Goal: Check status: Check status

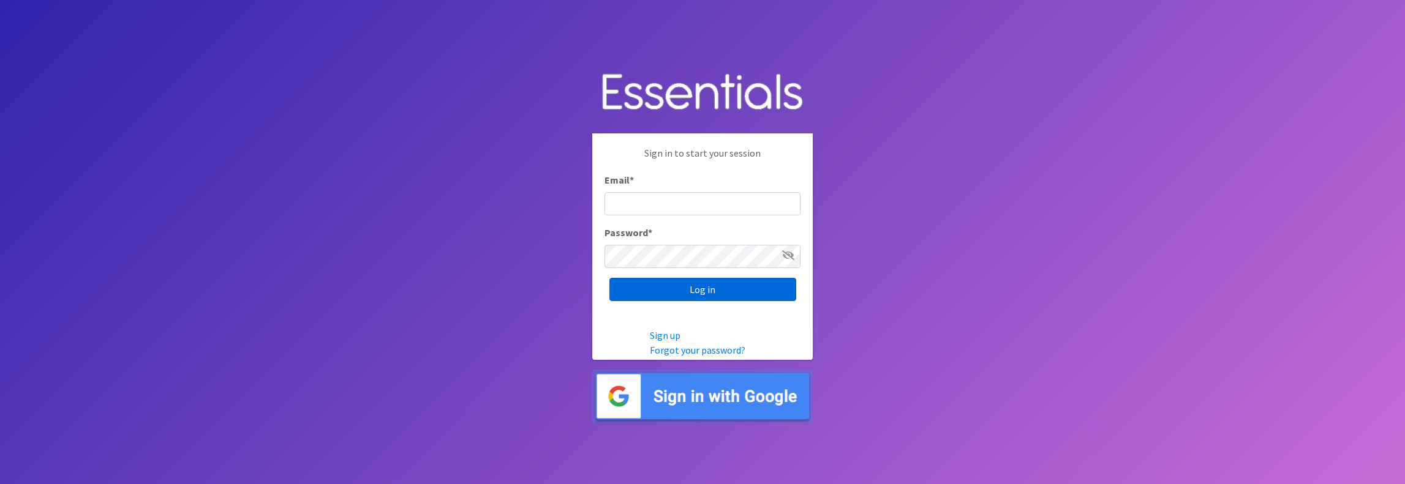
type input "[PERSON_NAME][EMAIL_ADDRESS][DOMAIN_NAME]"
click at [694, 290] on input "Log in" at bounding box center [702, 289] width 187 height 23
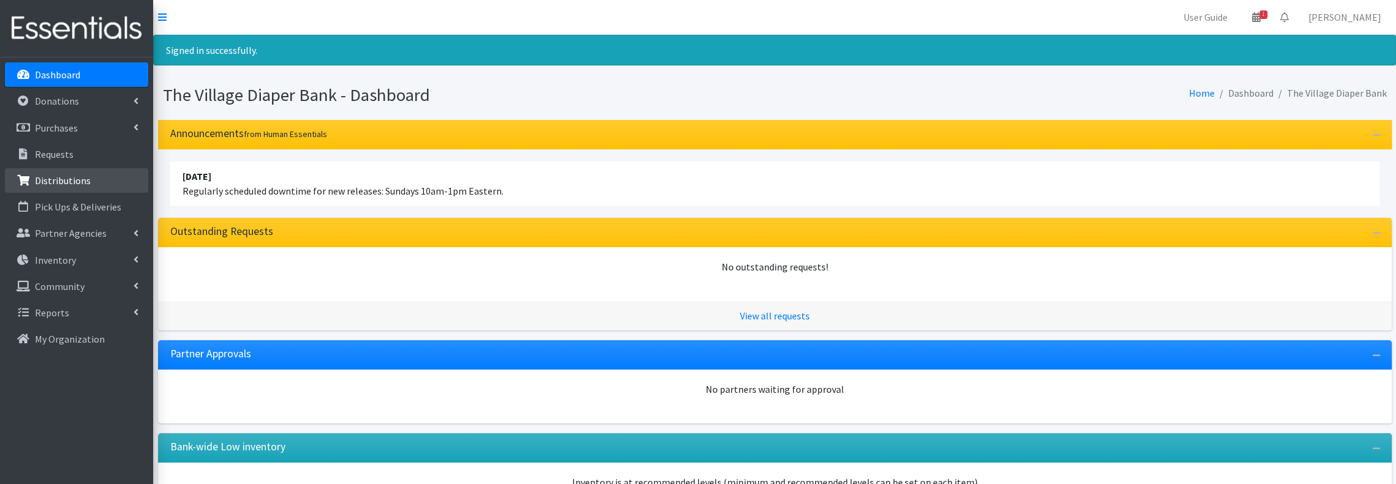
click at [77, 181] on p "Distributions" at bounding box center [63, 181] width 56 height 12
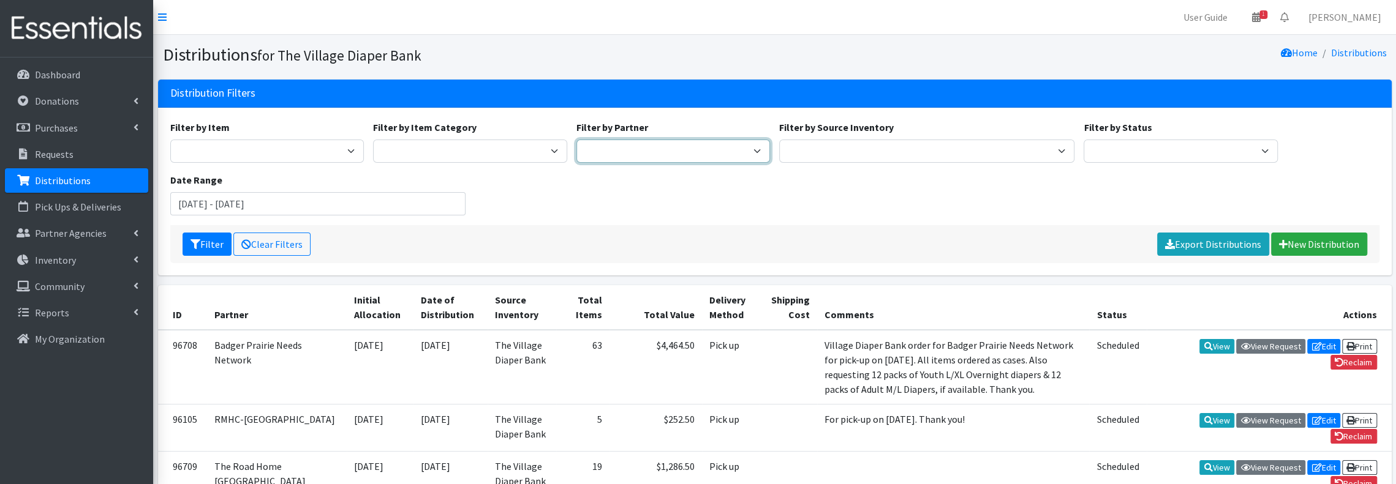
click at [760, 143] on select "Atwood PEP Badger Prairie Needs Network ConnectRx Culturally Rooted Dane County…" at bounding box center [673, 151] width 194 height 23
select select "3928"
click at [576, 140] on select "Atwood PEP Badger Prairie Needs Network ConnectRx Culturally Rooted Dane County…" at bounding box center [673, 151] width 194 height 23
click at [198, 236] on button "Filter" at bounding box center [206, 244] width 49 height 23
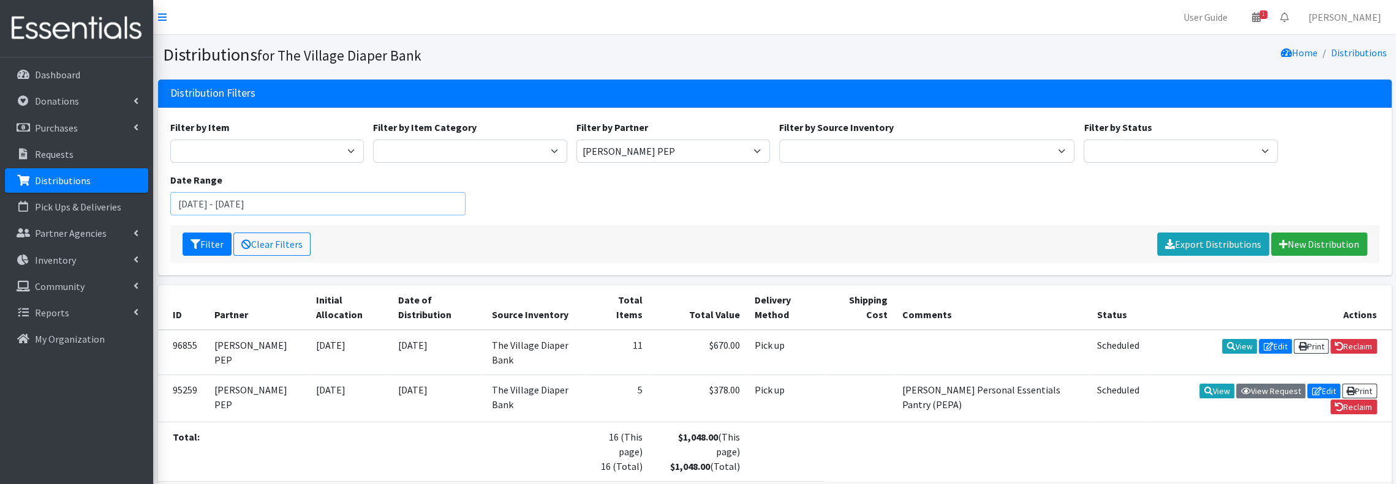
click at [291, 212] on input "July 19, 2025 - October 19, 2025" at bounding box center [317, 203] width 295 height 23
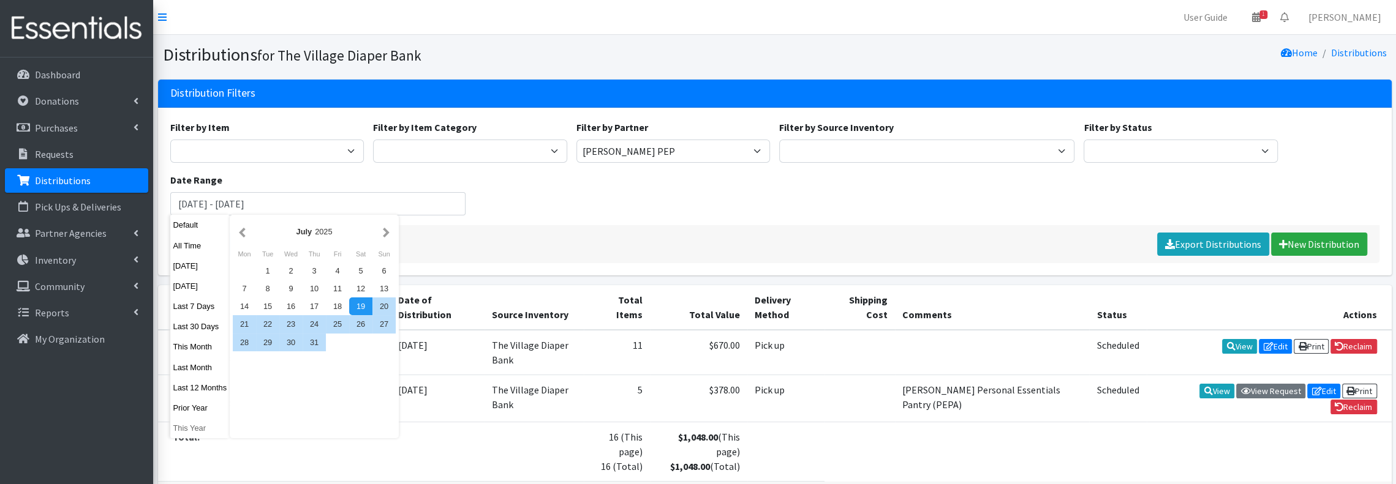
click at [192, 432] on button "This Year" at bounding box center [200, 428] width 60 height 18
type input "[DATE] - [DATE]"
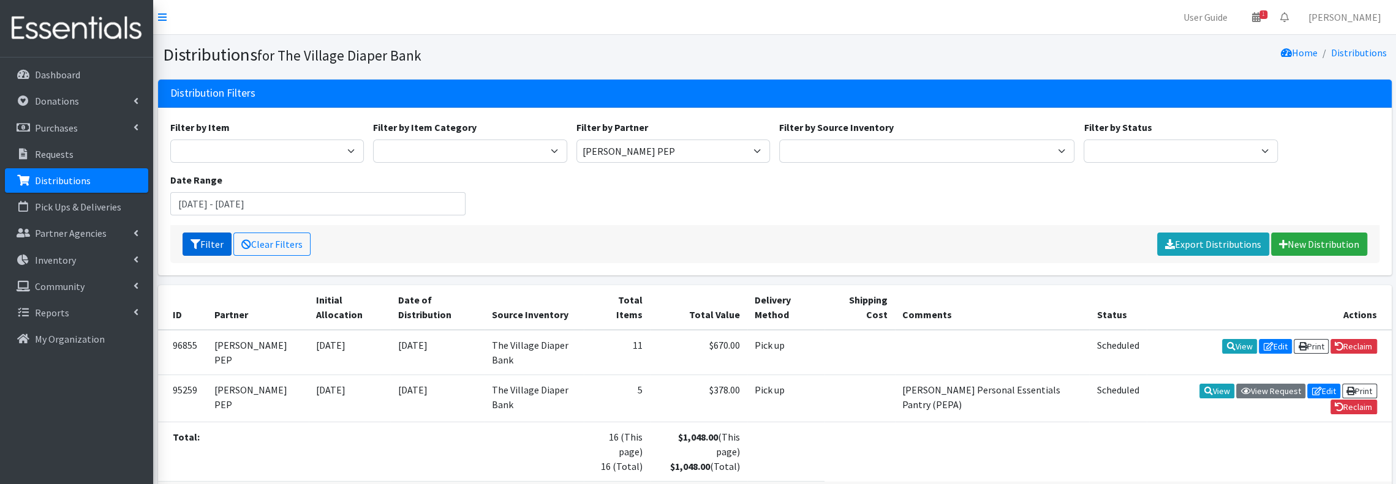
click at [198, 244] on icon "submit" at bounding box center [195, 244] width 10 height 10
